Goal: Navigation & Orientation: Find specific page/section

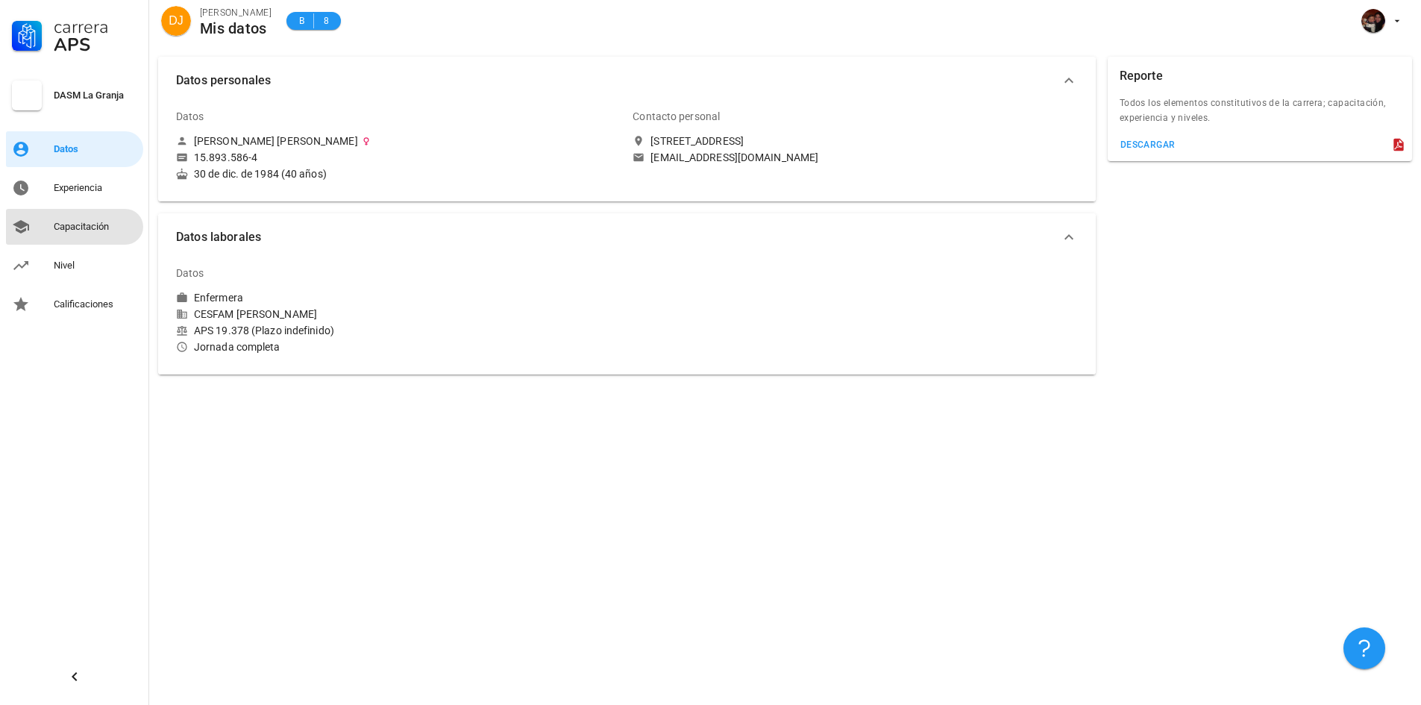
click at [110, 222] on div "Capacitación" at bounding box center [96, 227] width 84 height 12
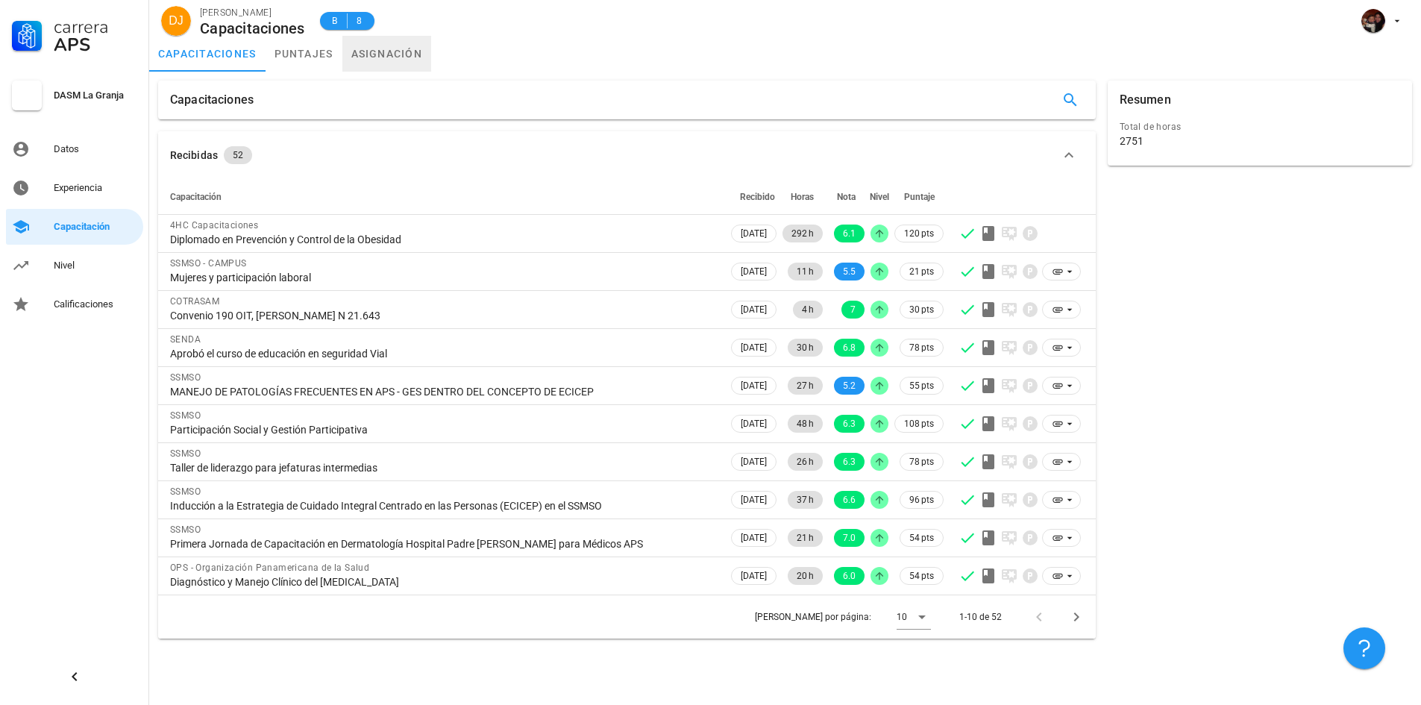
click at [407, 48] on link "asignación" at bounding box center [387, 54] width 90 height 36
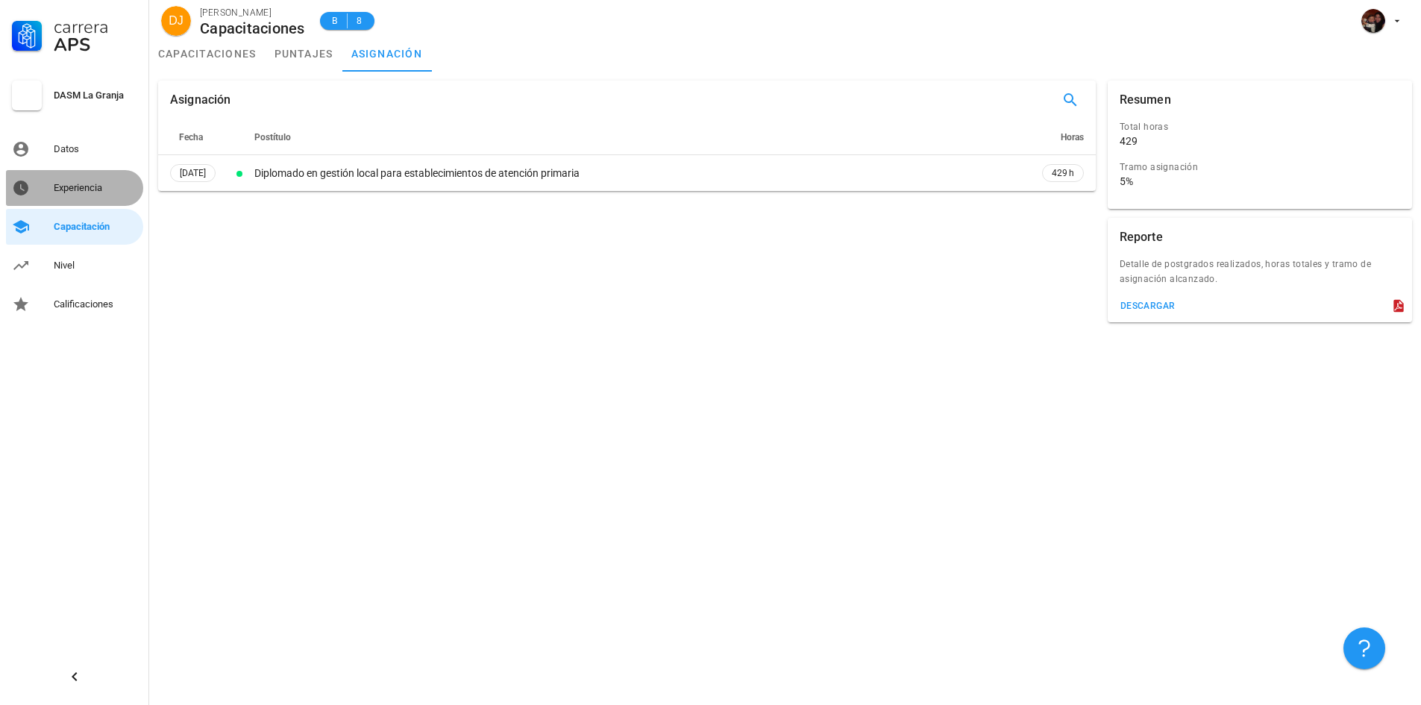
click at [72, 187] on div "Experiencia" at bounding box center [96, 188] width 84 height 12
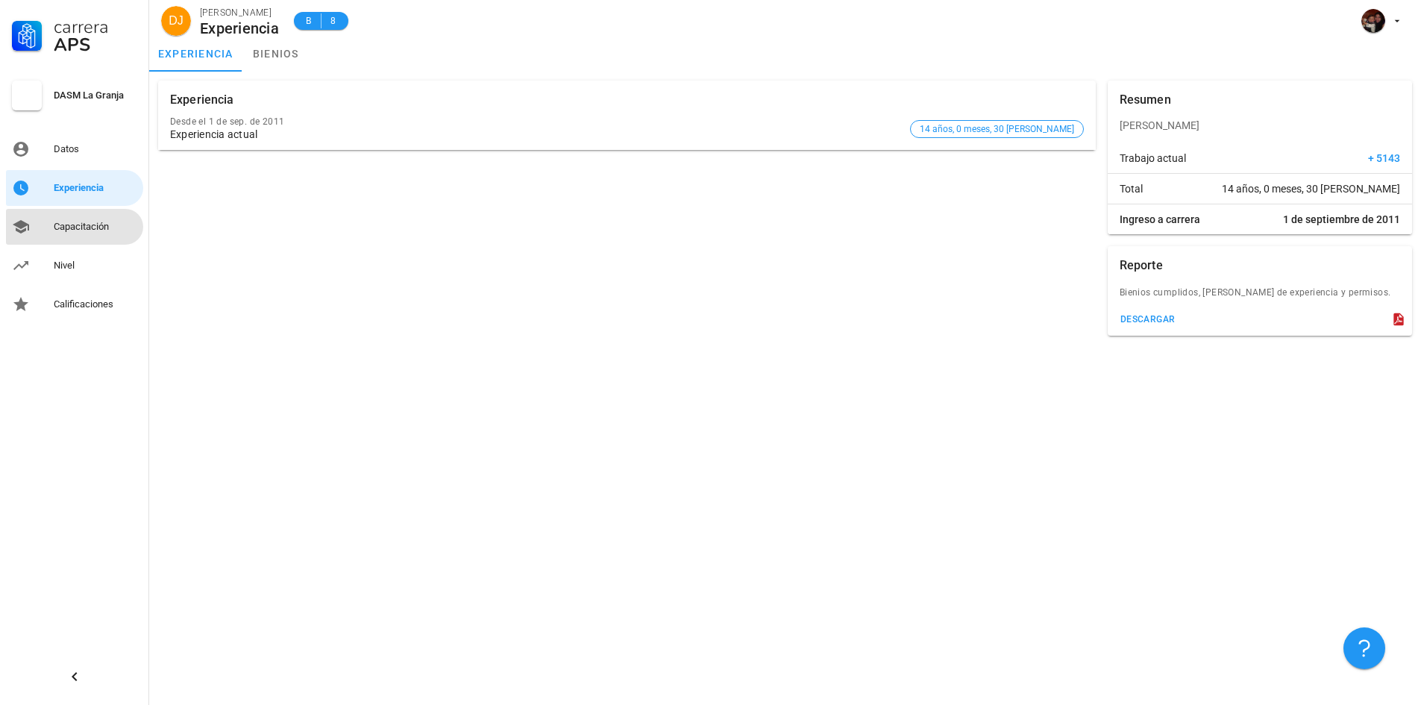
click at [95, 225] on div "Capacitación" at bounding box center [96, 227] width 84 height 12
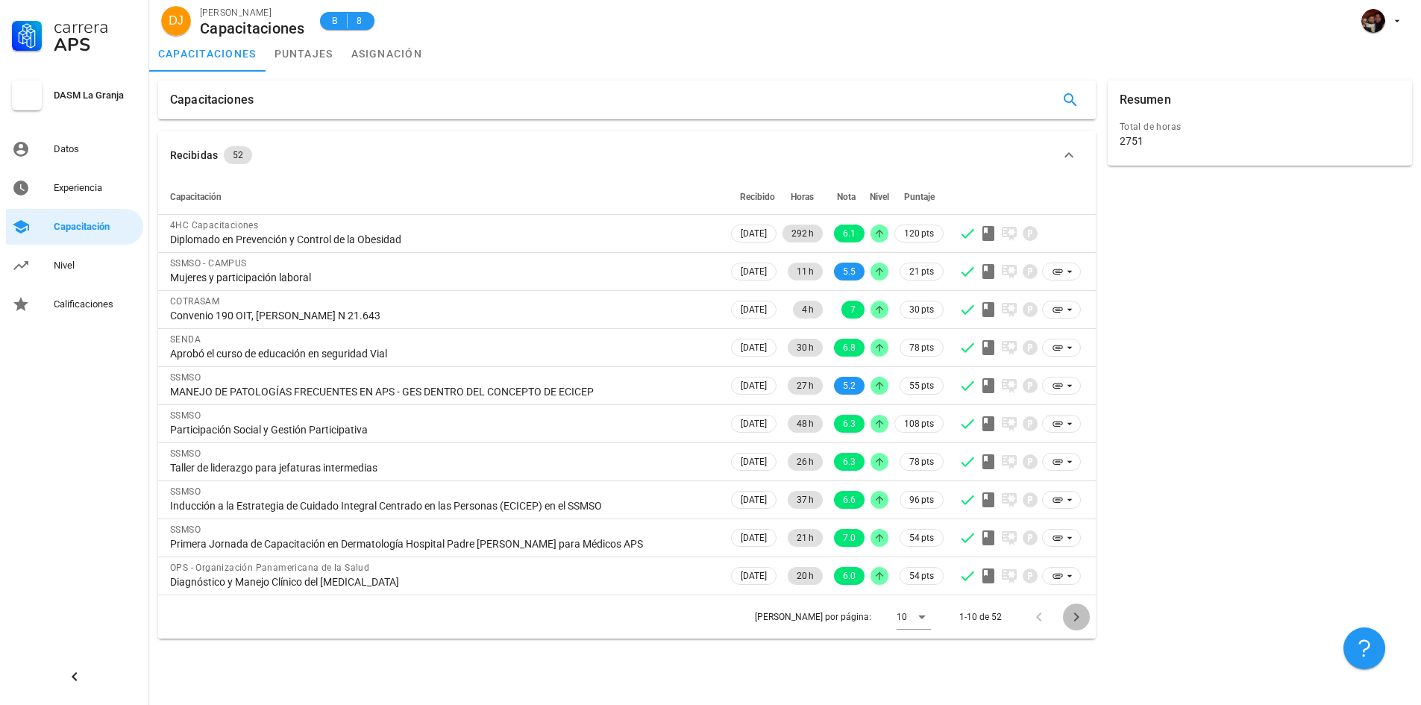
click at [1080, 615] on icon "Página siguiente" at bounding box center [1077, 617] width 18 height 18
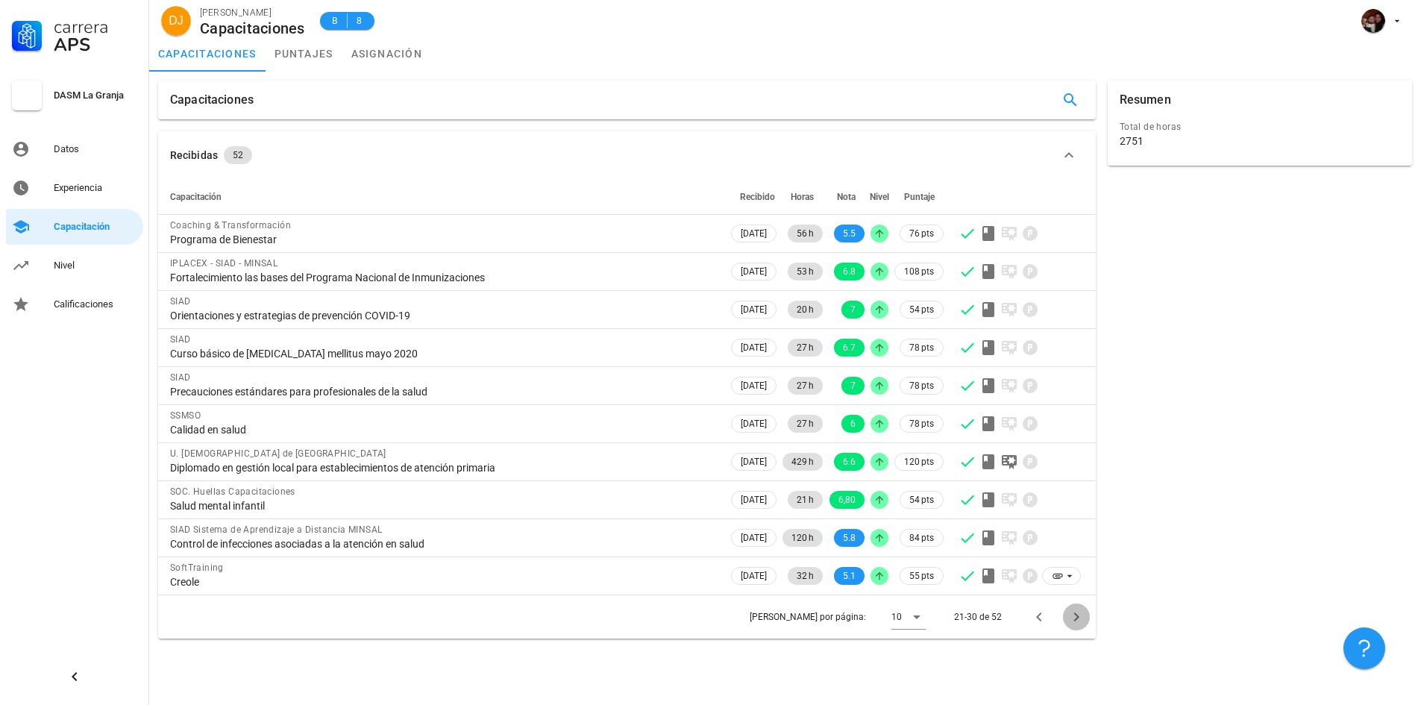
click at [1080, 615] on icon "Página siguiente" at bounding box center [1077, 617] width 18 height 18
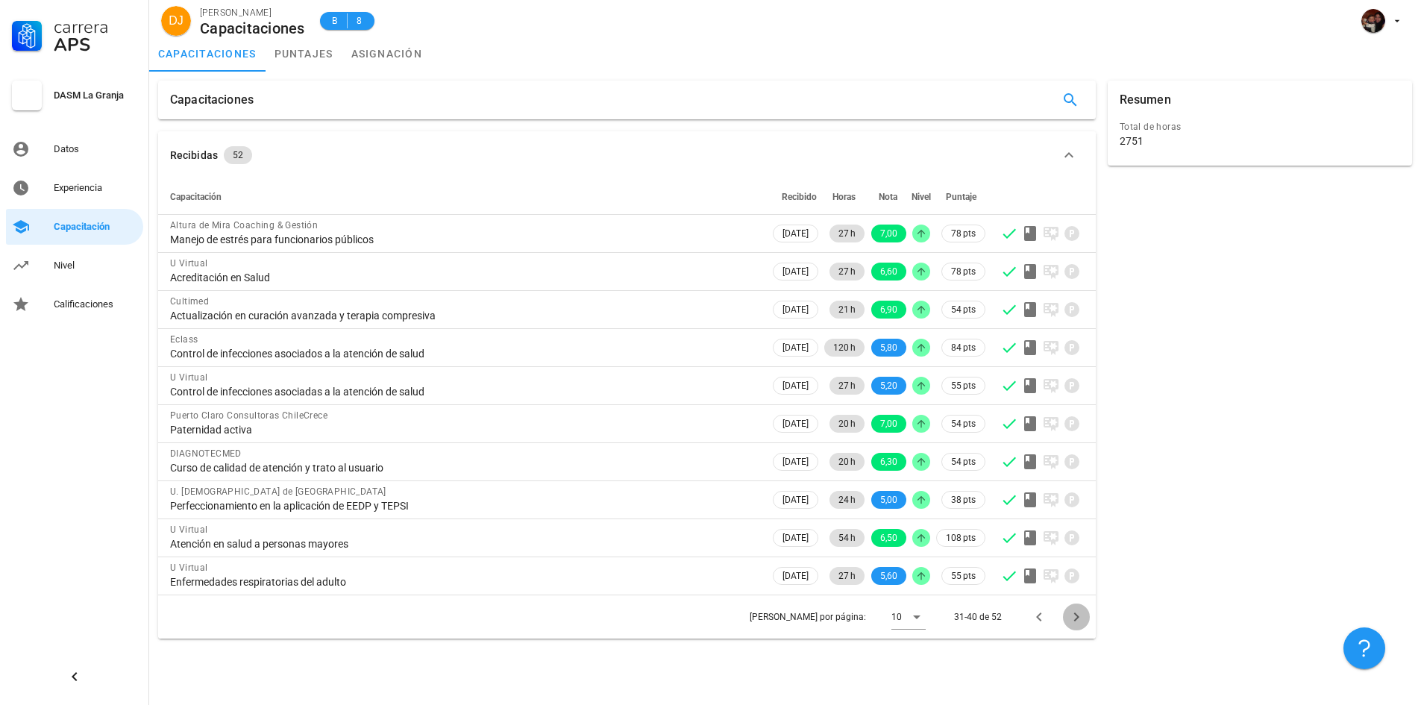
click at [1080, 615] on icon "Página siguiente" at bounding box center [1077, 617] width 18 height 18
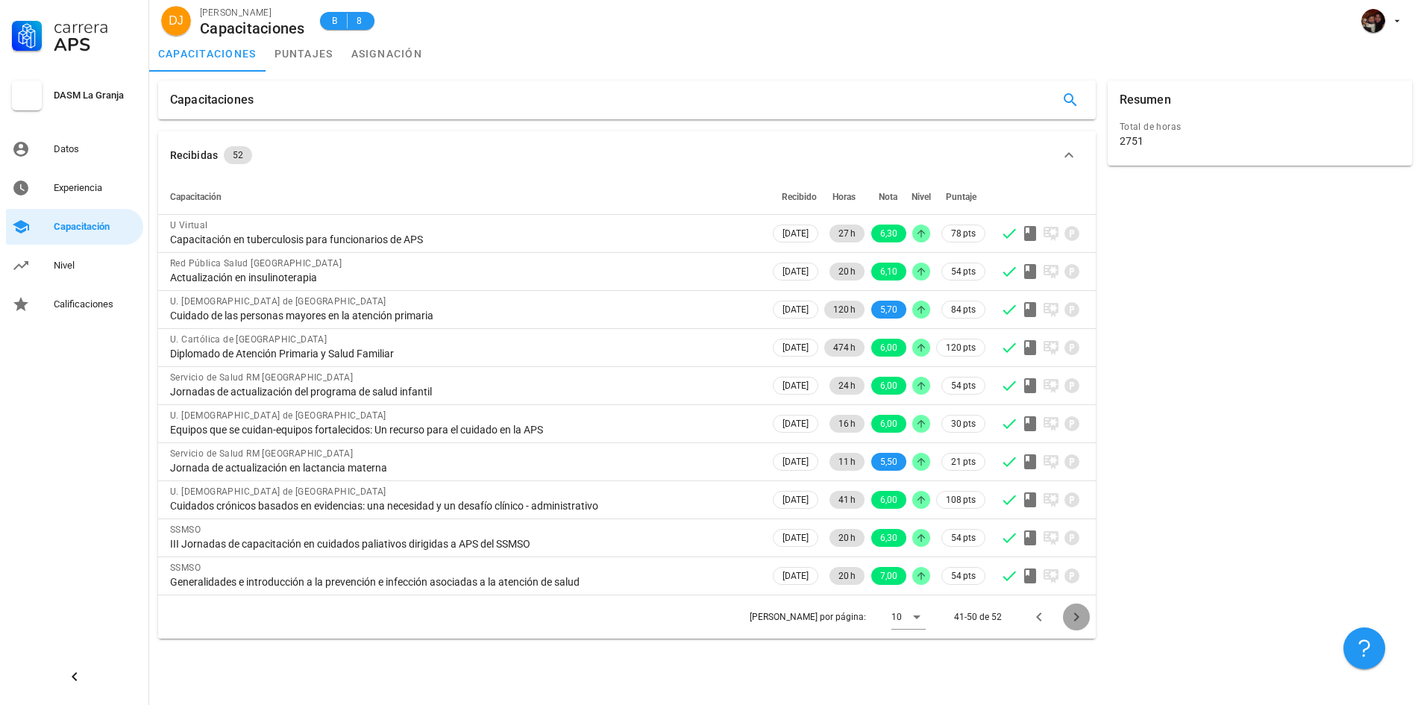
click at [1080, 615] on icon "Página siguiente" at bounding box center [1077, 617] width 18 height 18
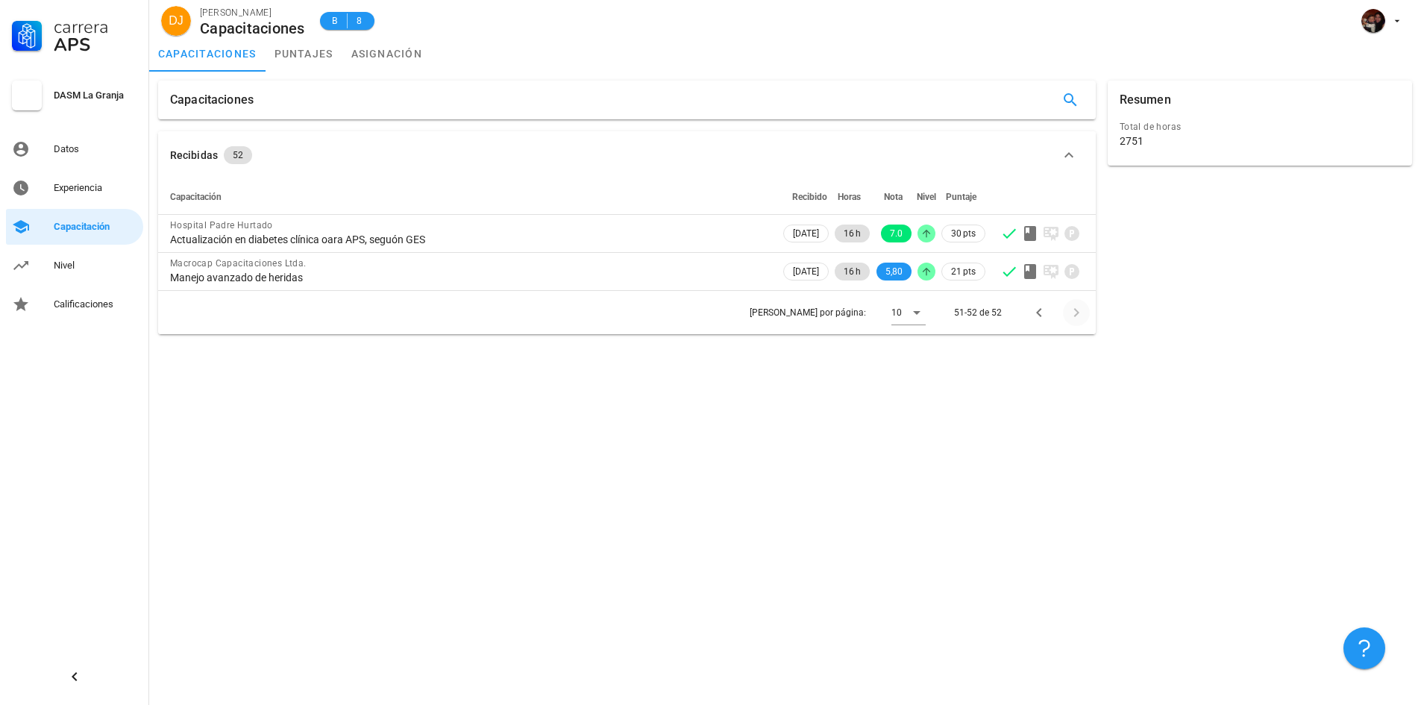
click at [1080, 615] on div "Capacitaciones Recibidas 52 Capacitación Recibido Horas Nota Nivel [GEOGRAPHIC_…" at bounding box center [785, 388] width 1272 height 633
click at [1037, 316] on icon "Página anterior" at bounding box center [1039, 313] width 18 height 18
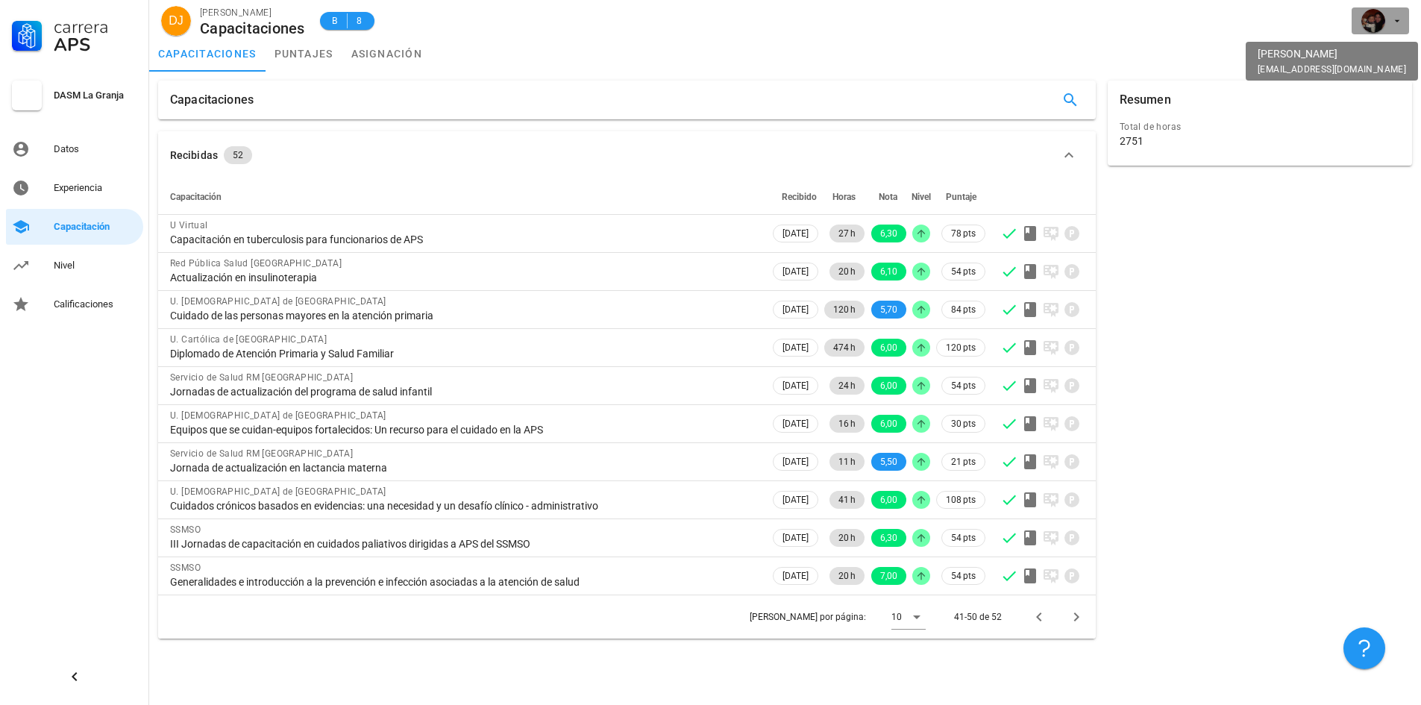
click at [1394, 23] on icon "button" at bounding box center [1398, 21] width 12 height 12
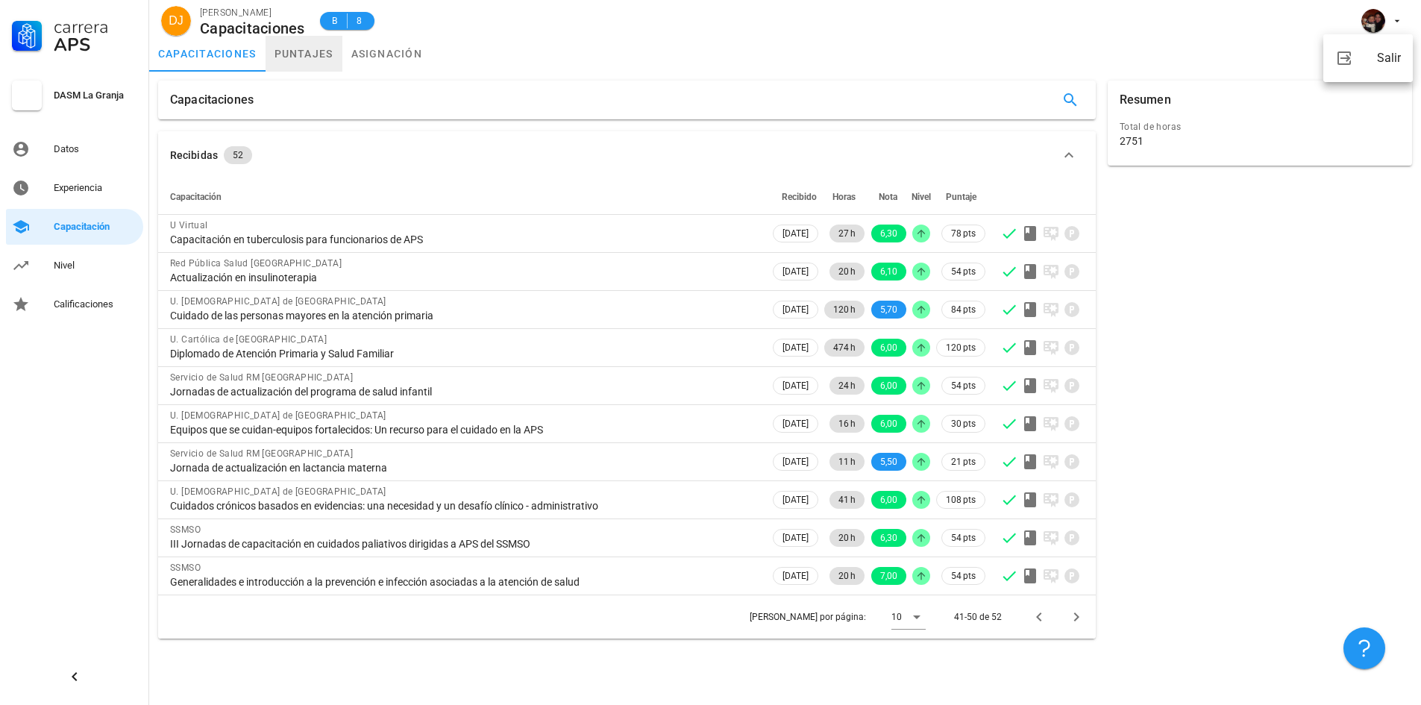
click at [310, 57] on link "puntajes" at bounding box center [304, 54] width 77 height 36
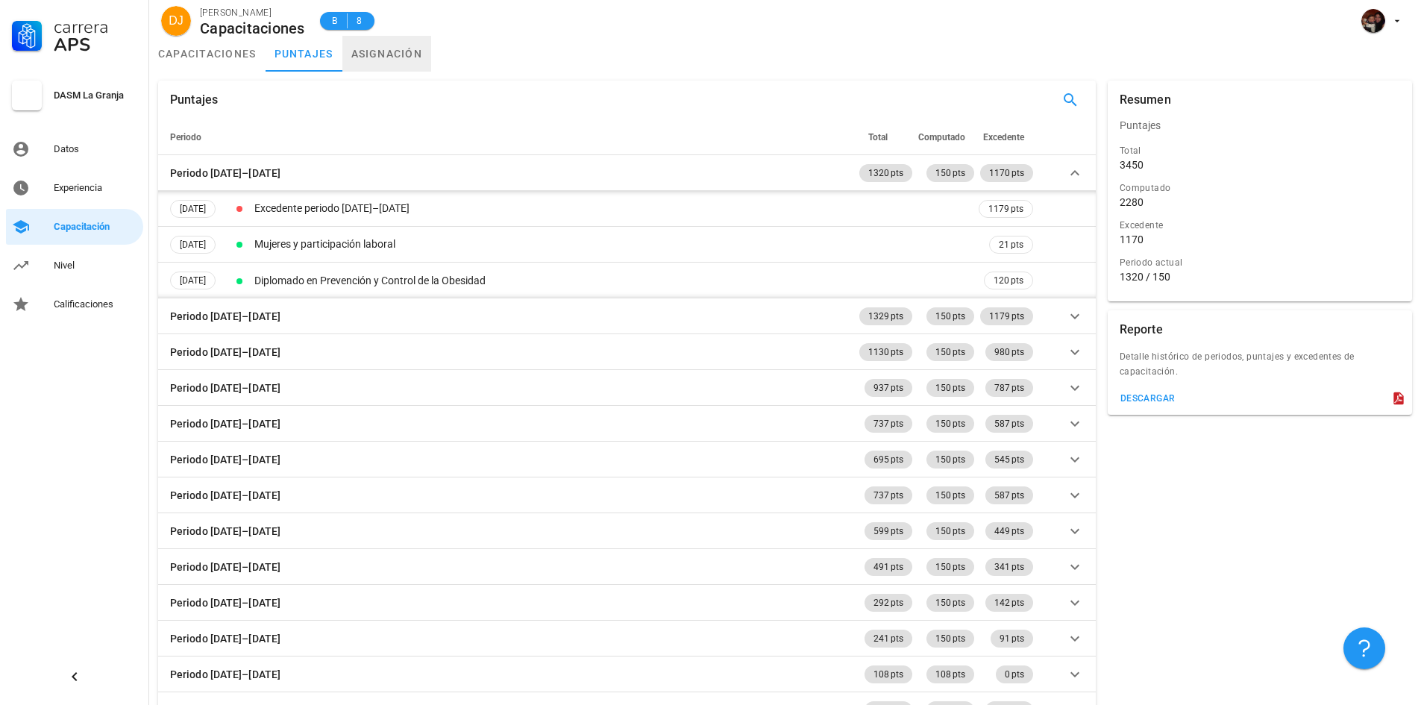
click at [378, 56] on link "asignación" at bounding box center [387, 54] width 90 height 36
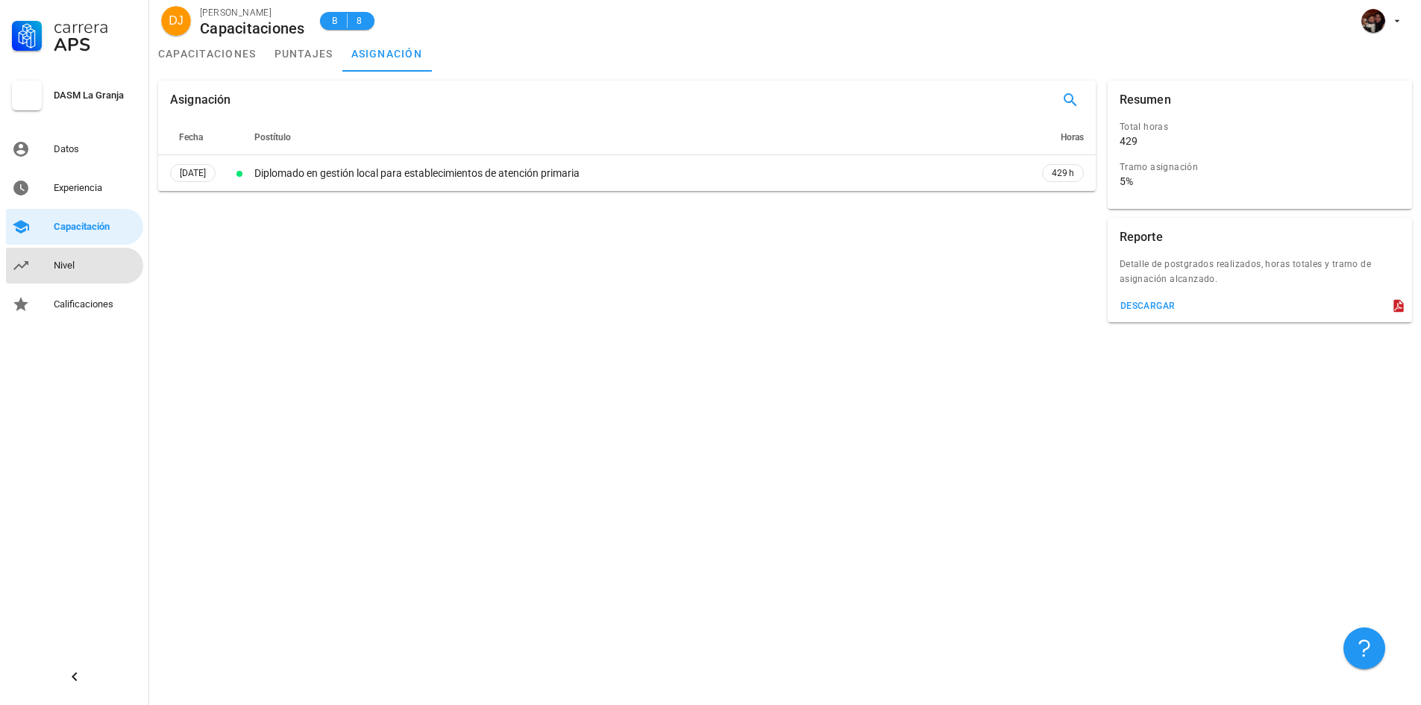
click at [86, 260] on div "Nivel" at bounding box center [96, 266] width 84 height 12
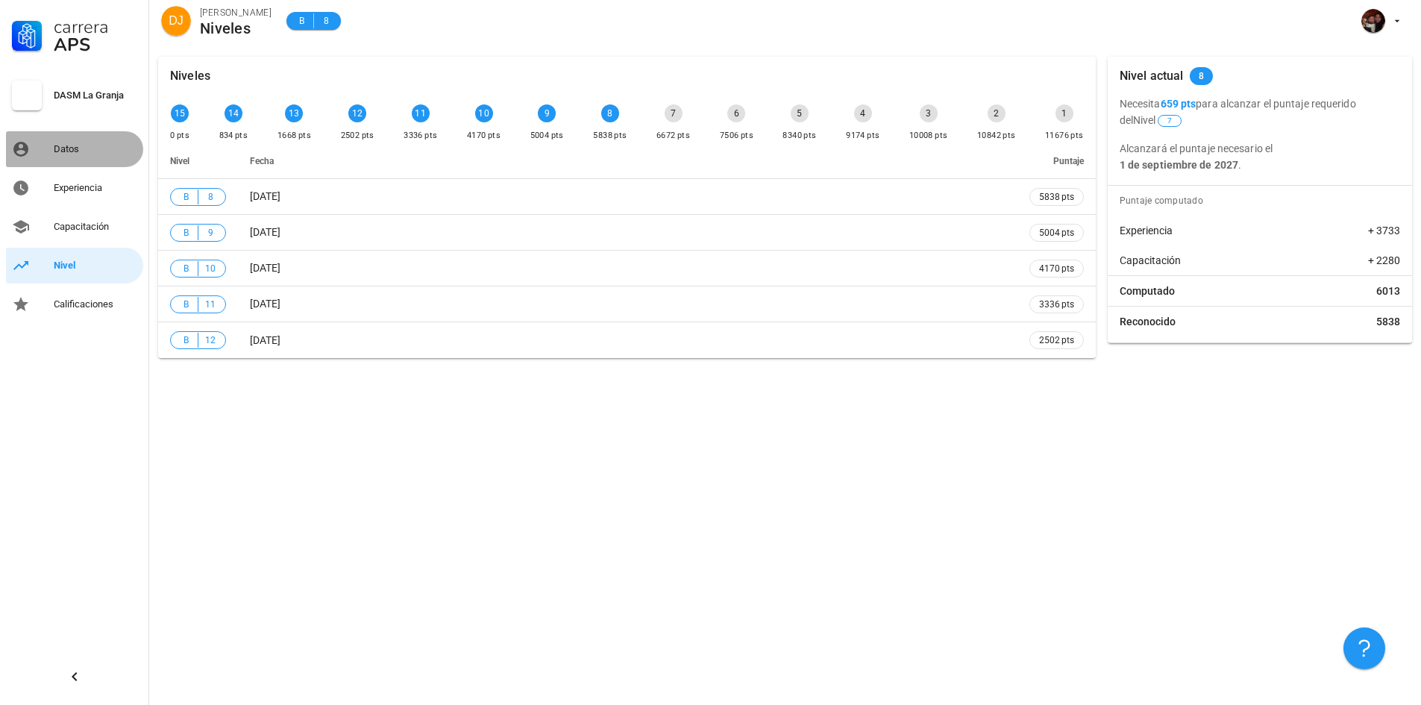
click at [87, 151] on div "Datos" at bounding box center [96, 149] width 84 height 12
